Goal: Navigation & Orientation: Find specific page/section

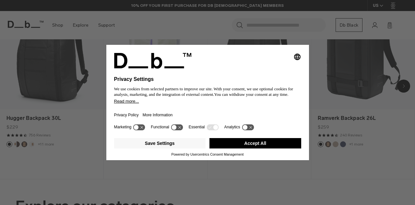
click at [140, 125] on icon at bounding box center [139, 126] width 13 height 7
click at [140, 125] on icon at bounding box center [139, 127] width 12 height 6
click at [252, 143] on button "Accept All" at bounding box center [255, 143] width 92 height 10
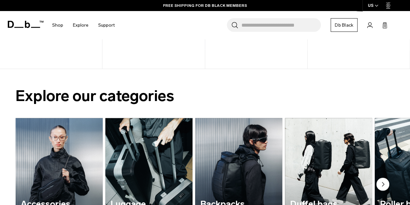
scroll to position [360, 0]
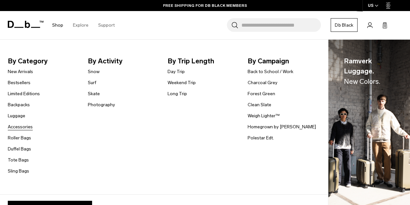
click at [18, 129] on link "Accessories" at bounding box center [20, 126] width 25 height 7
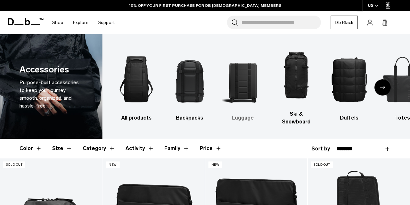
click at [244, 114] on h3 "Luggage" at bounding box center [243, 118] width 42 height 8
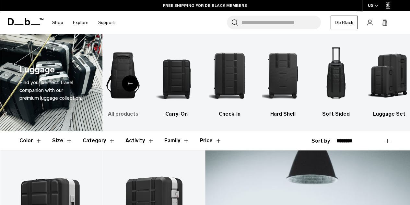
click at [137, 88] on img "1 / 6" at bounding box center [123, 75] width 42 height 63
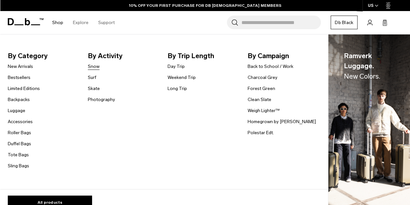
click at [96, 65] on link "Snow" at bounding box center [94, 66] width 12 height 7
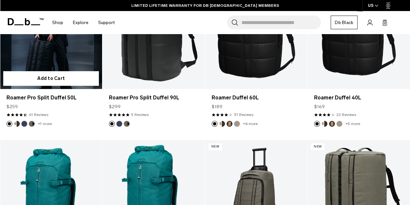
scroll to position [1232, 0]
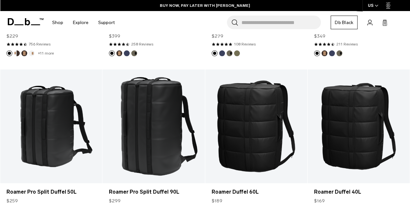
click at [13, 25] on icon at bounding box center [26, 21] width 36 height 7
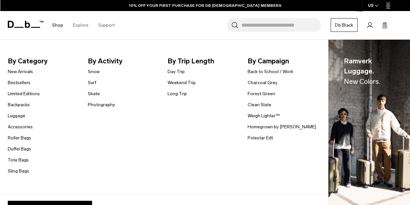
click at [23, 101] on li "Backpacks" at bounding box center [24, 104] width 32 height 8
click at [23, 102] on link "Backpacks" at bounding box center [19, 104] width 22 height 7
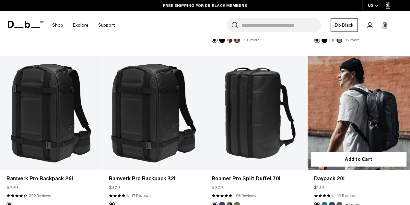
scroll to position [810, 0]
